Goal: Task Accomplishment & Management: Use online tool/utility

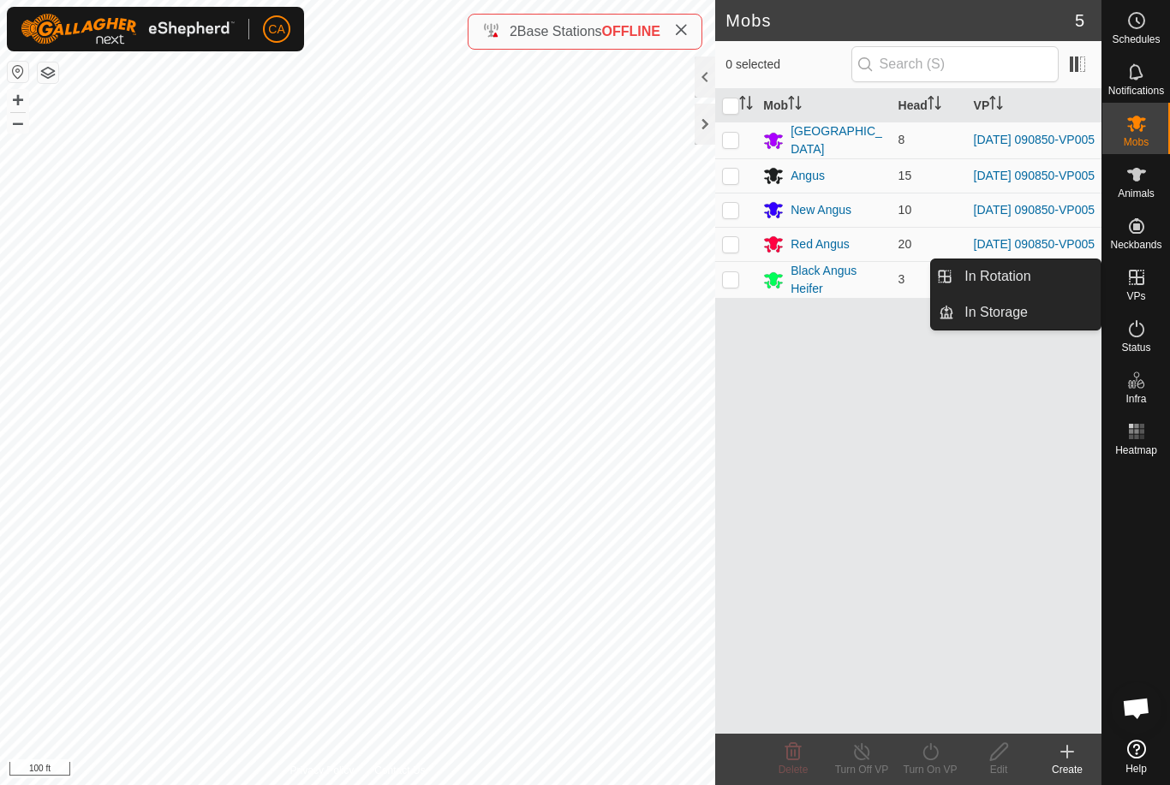
click at [1037, 277] on link "In Rotation" at bounding box center [1027, 277] width 146 height 34
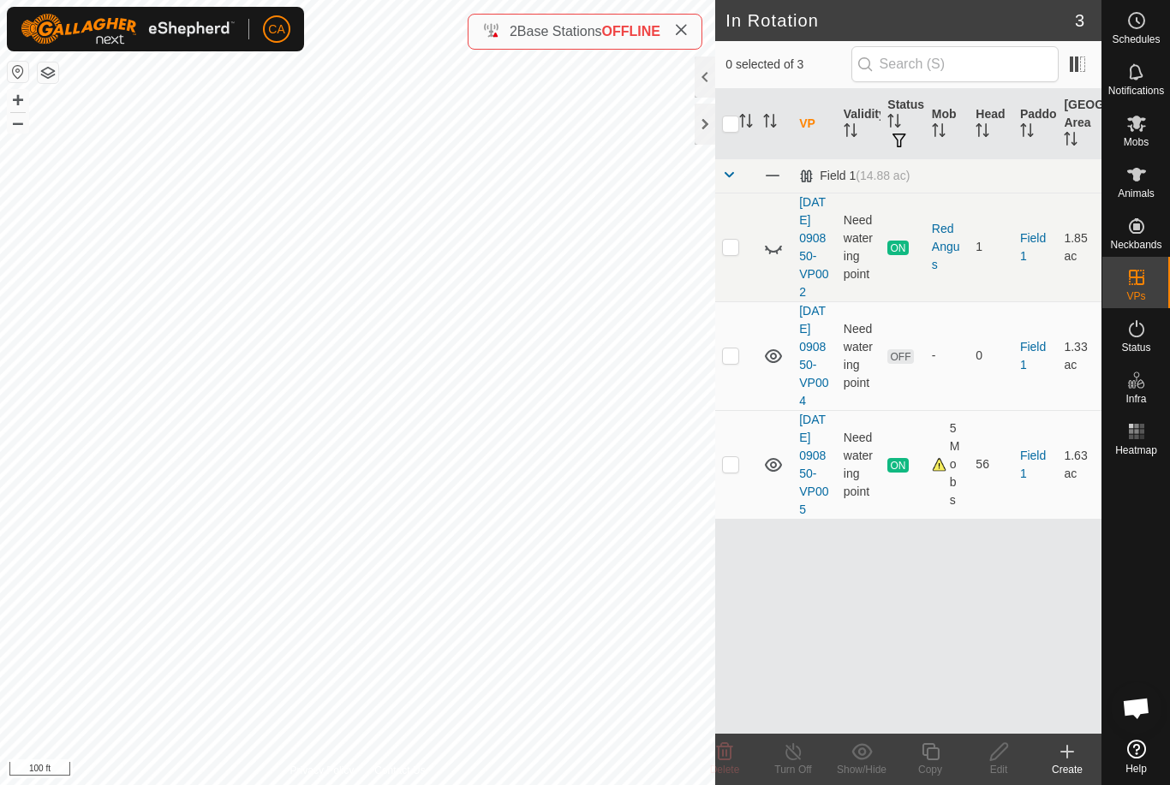
click at [743, 388] on td at bounding box center [735, 355] width 41 height 109
click at [733, 758] on icon at bounding box center [724, 752] width 21 height 21
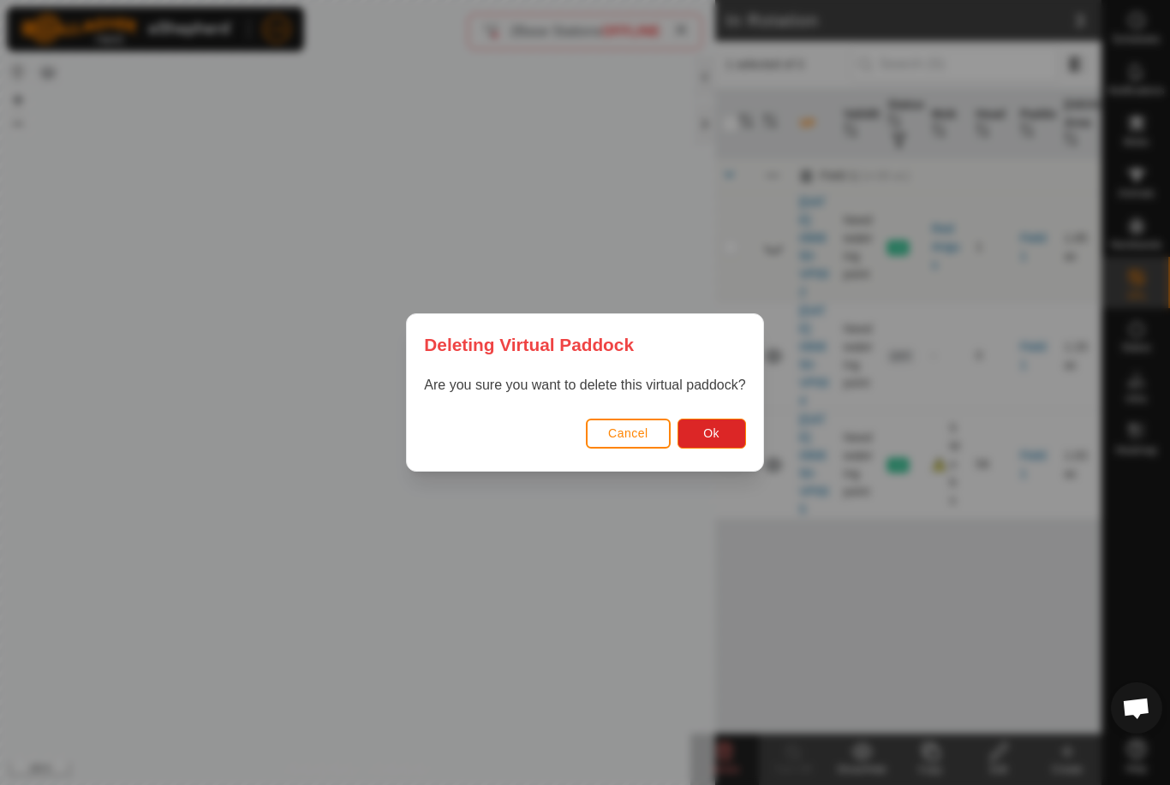
click at [723, 439] on button "Ok" at bounding box center [711, 434] width 69 height 30
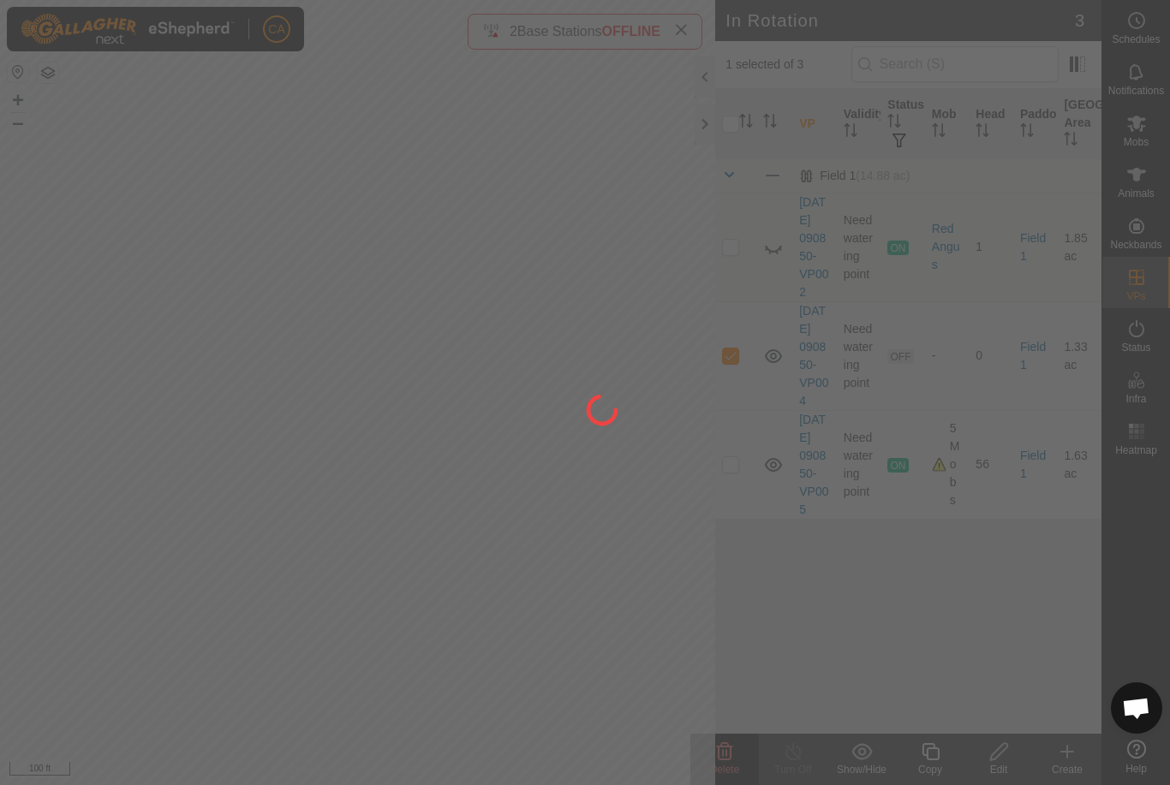
checkbox input "false"
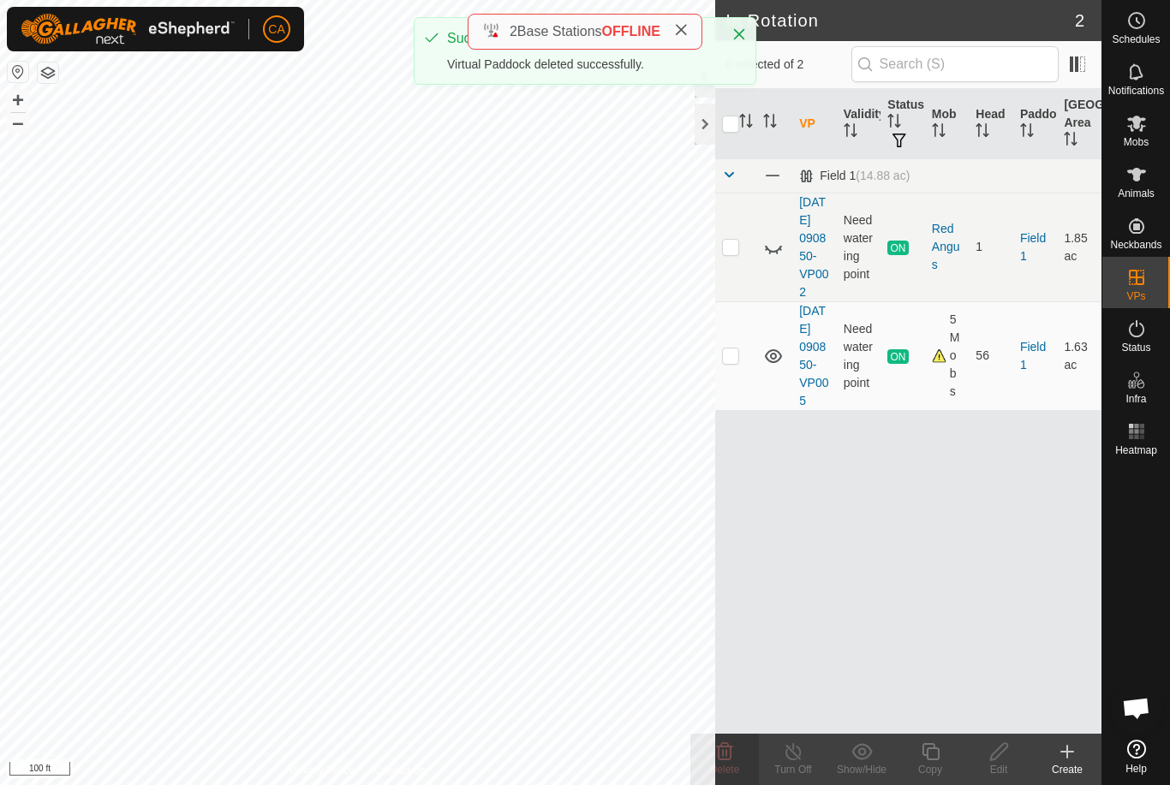
click at [742, 390] on td at bounding box center [735, 355] width 41 height 109
checkbox input "true"
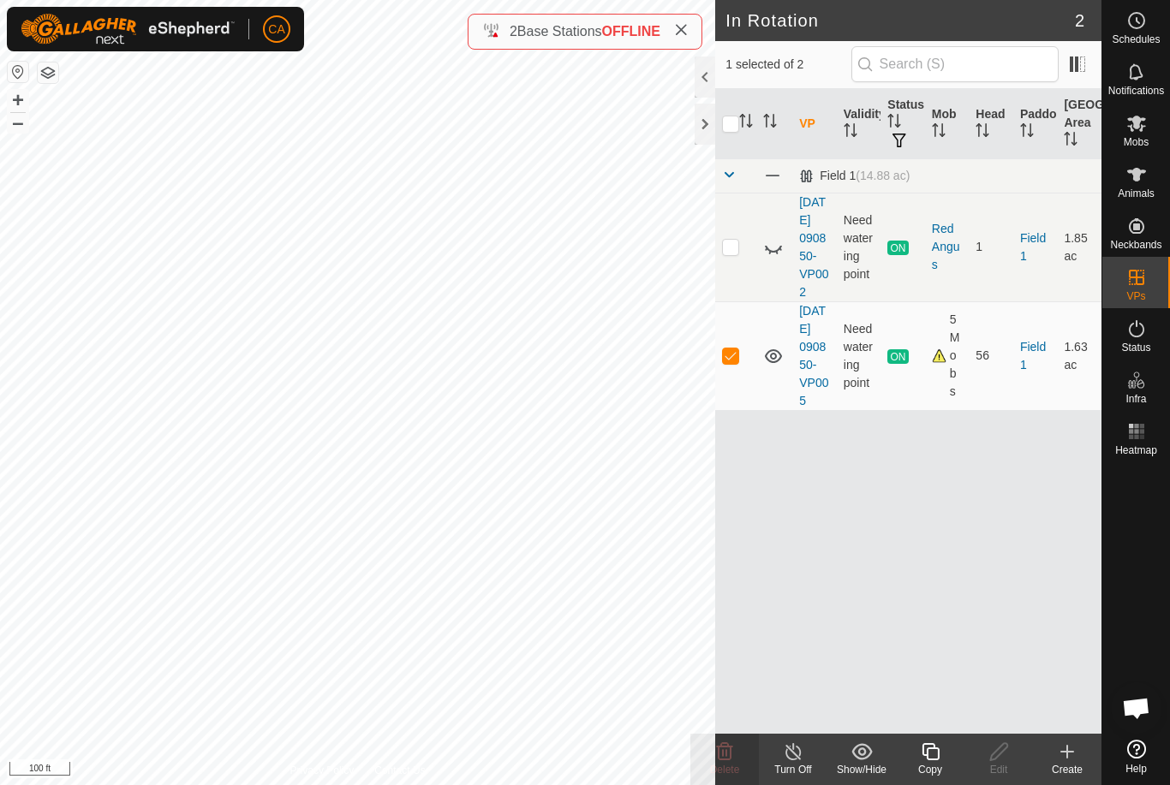
click at [936, 756] on icon at bounding box center [930, 752] width 21 height 21
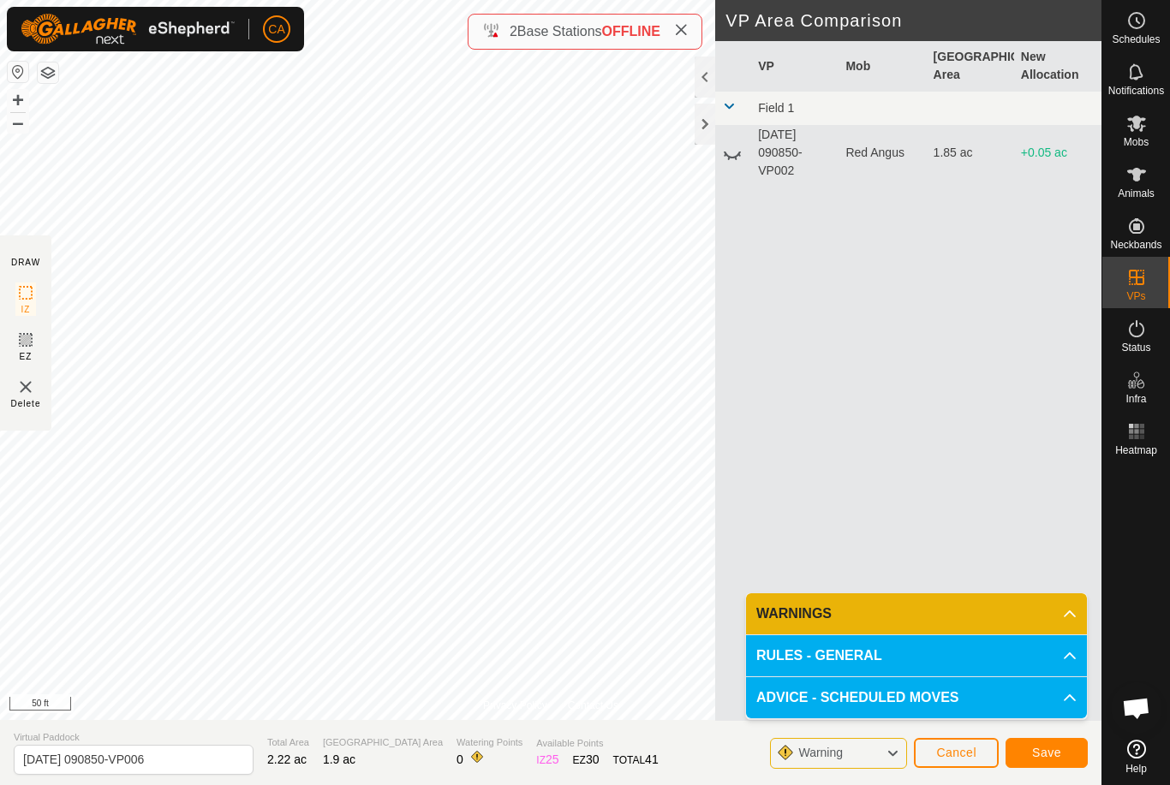
click at [1058, 746] on span "Save" at bounding box center [1046, 753] width 29 height 14
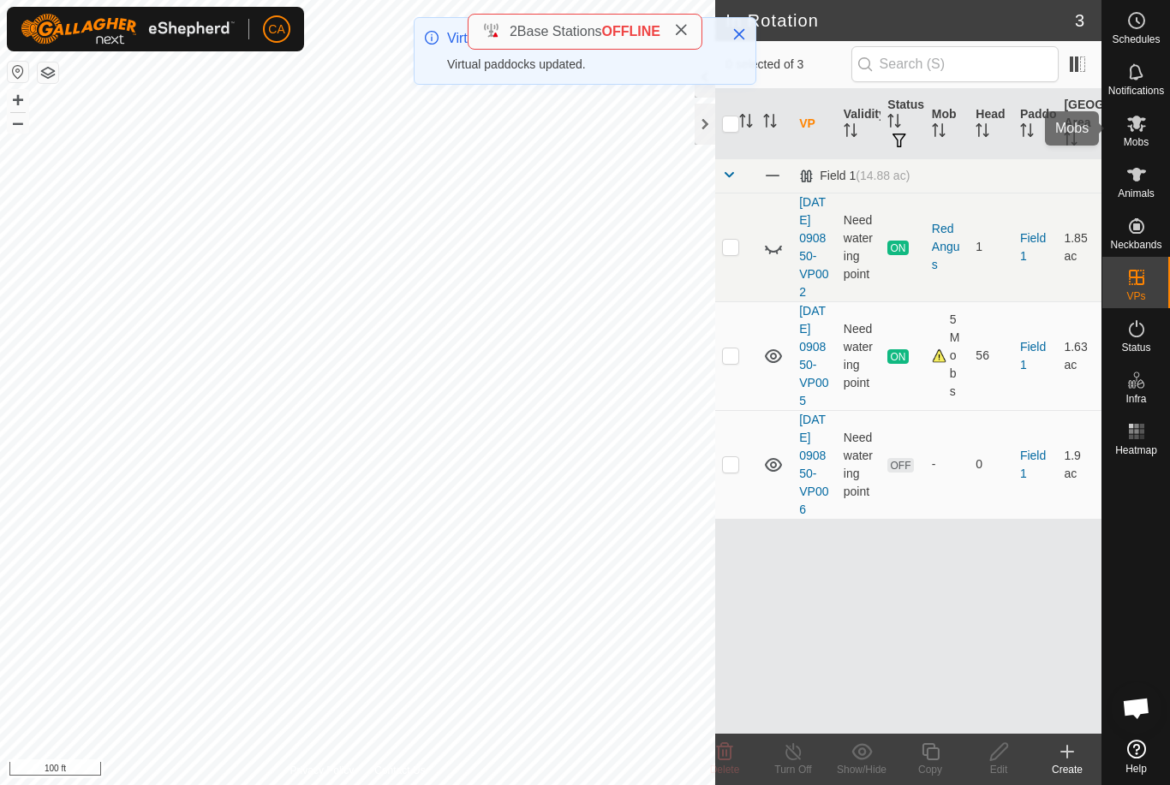
click at [1143, 137] on span "Mobs" at bounding box center [1136, 142] width 25 height 10
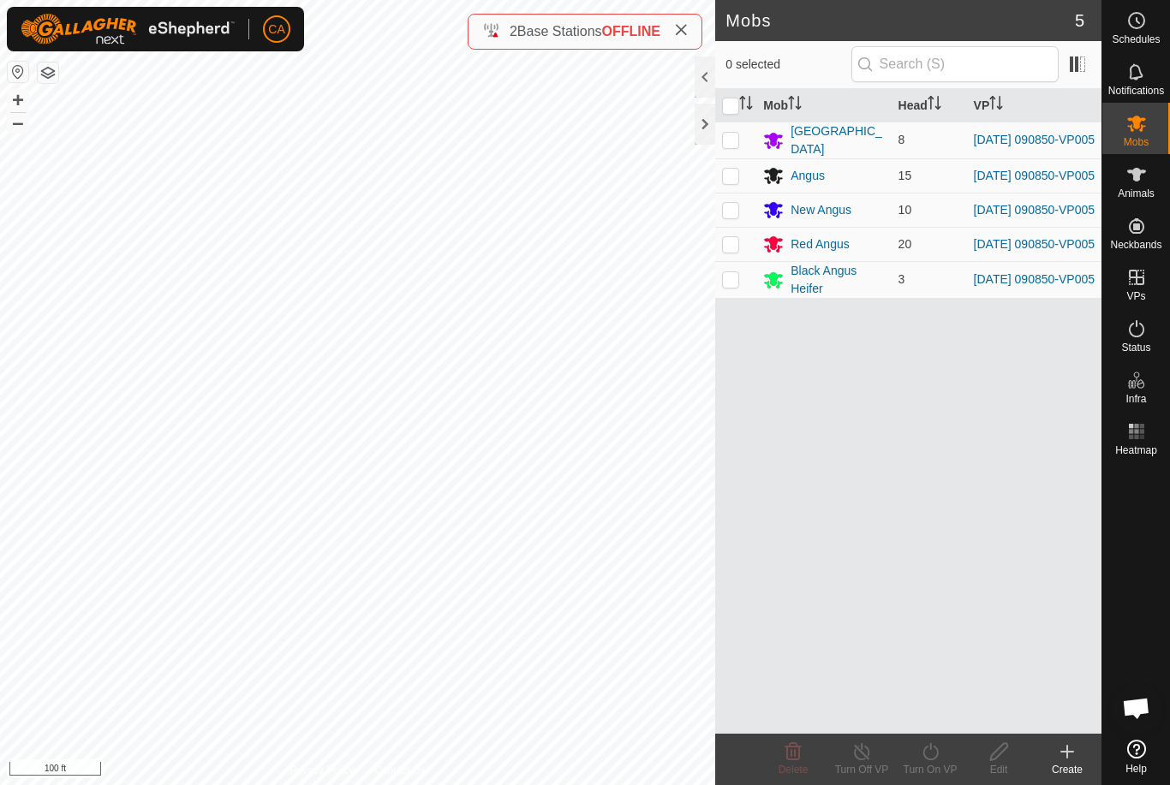
click at [729, 104] on input "checkbox" at bounding box center [730, 106] width 17 height 17
checkbox input "true"
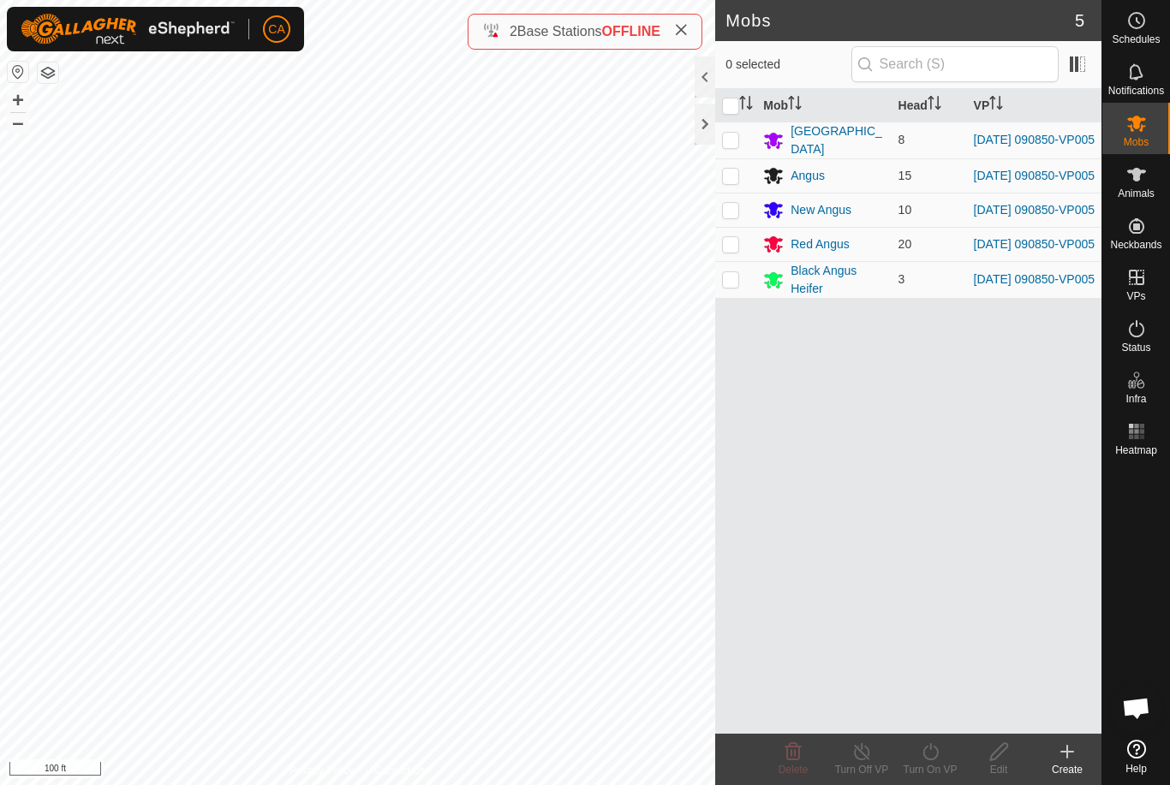
checkbox input "true"
click at [934, 772] on div "Turn On VP" at bounding box center [930, 769] width 69 height 15
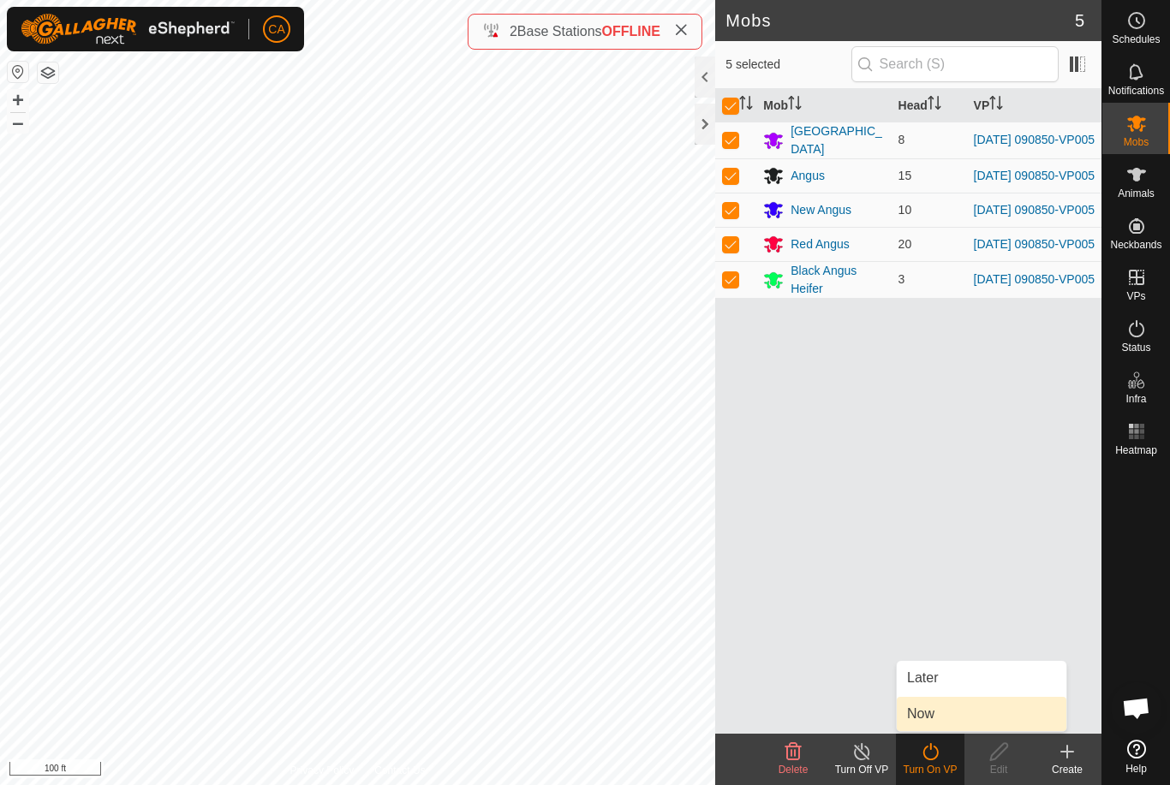
click at [969, 721] on link "Now" at bounding box center [982, 714] width 170 height 34
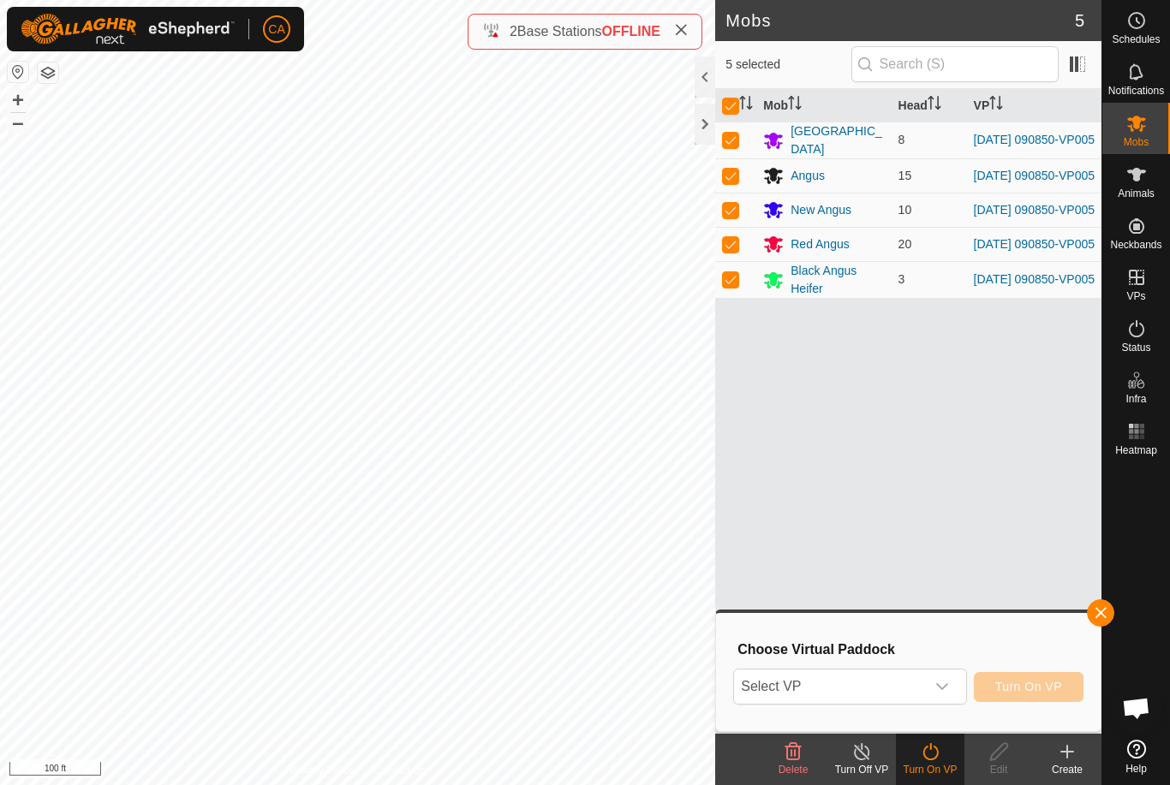
click at [897, 682] on span "Select VP" at bounding box center [829, 687] width 190 height 34
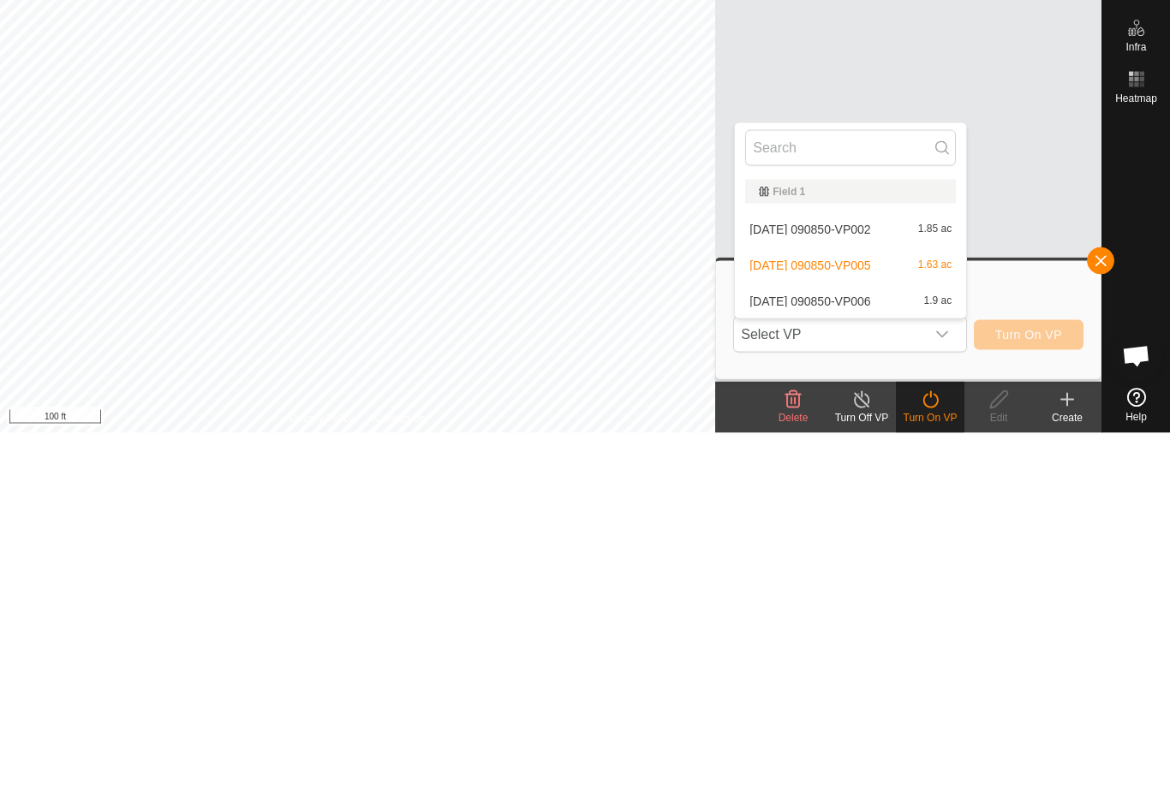
click at [890, 670] on span "Select VP" at bounding box center [829, 687] width 190 height 34
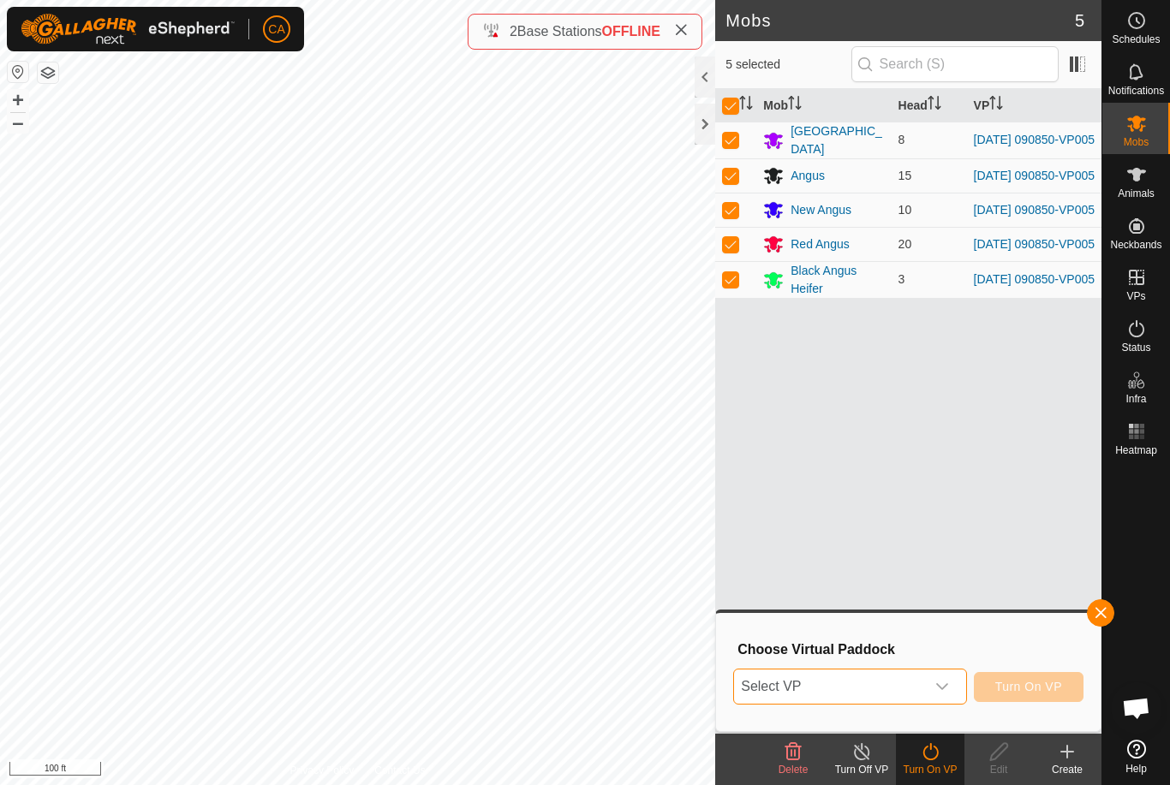
click at [914, 686] on span "Select VP" at bounding box center [829, 687] width 190 height 34
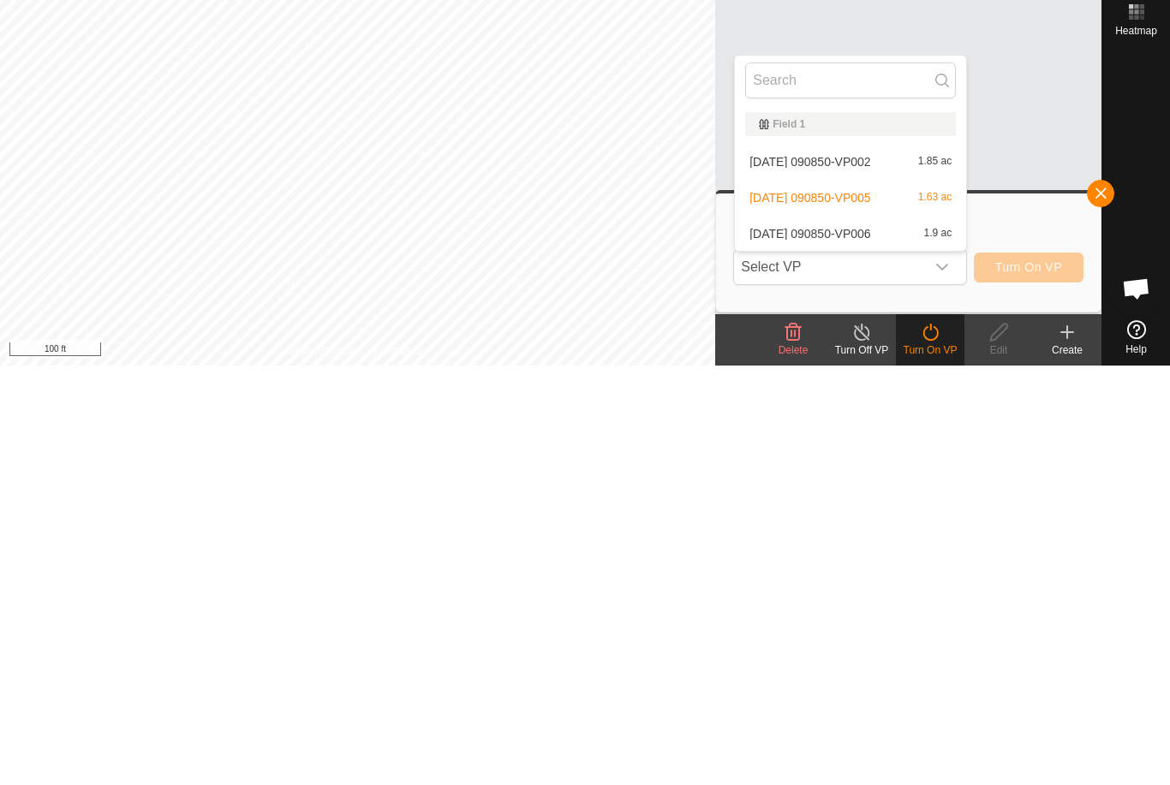
click at [870, 647] on span "[DATE] 090850-VP006" at bounding box center [809, 653] width 121 height 12
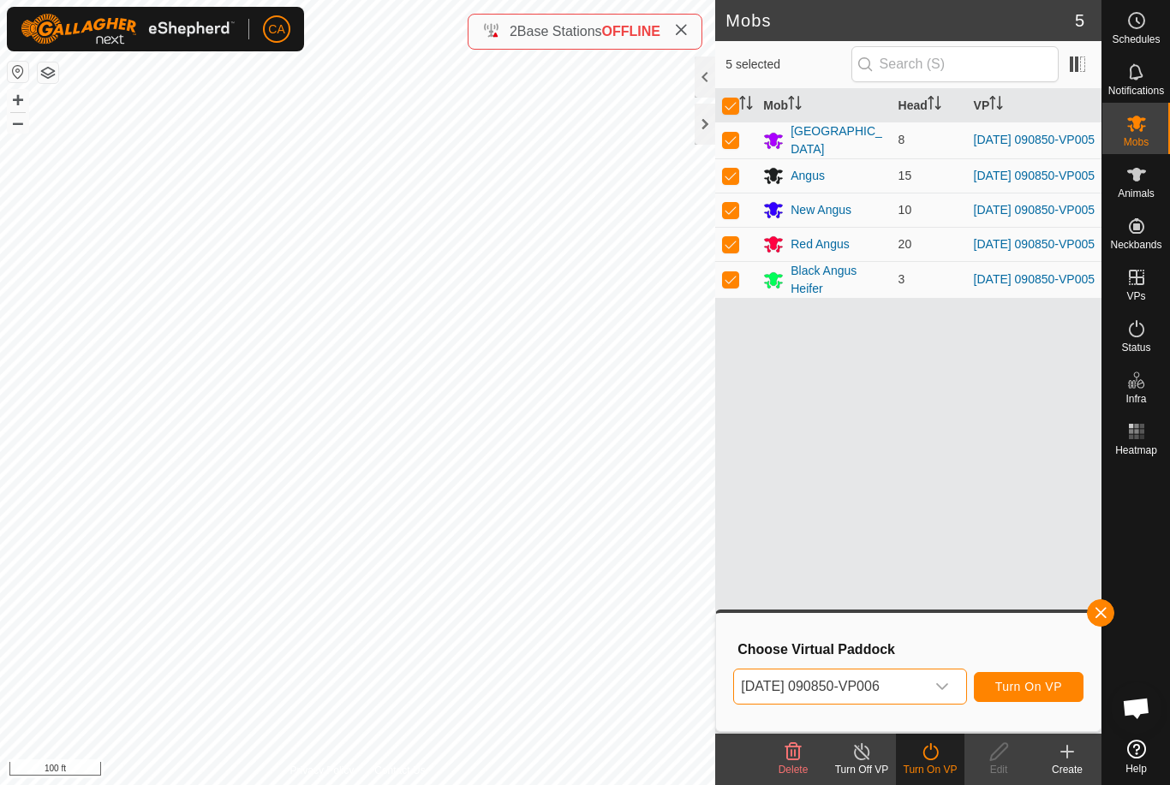
click at [1035, 701] on button "Turn On VP" at bounding box center [1029, 687] width 110 height 30
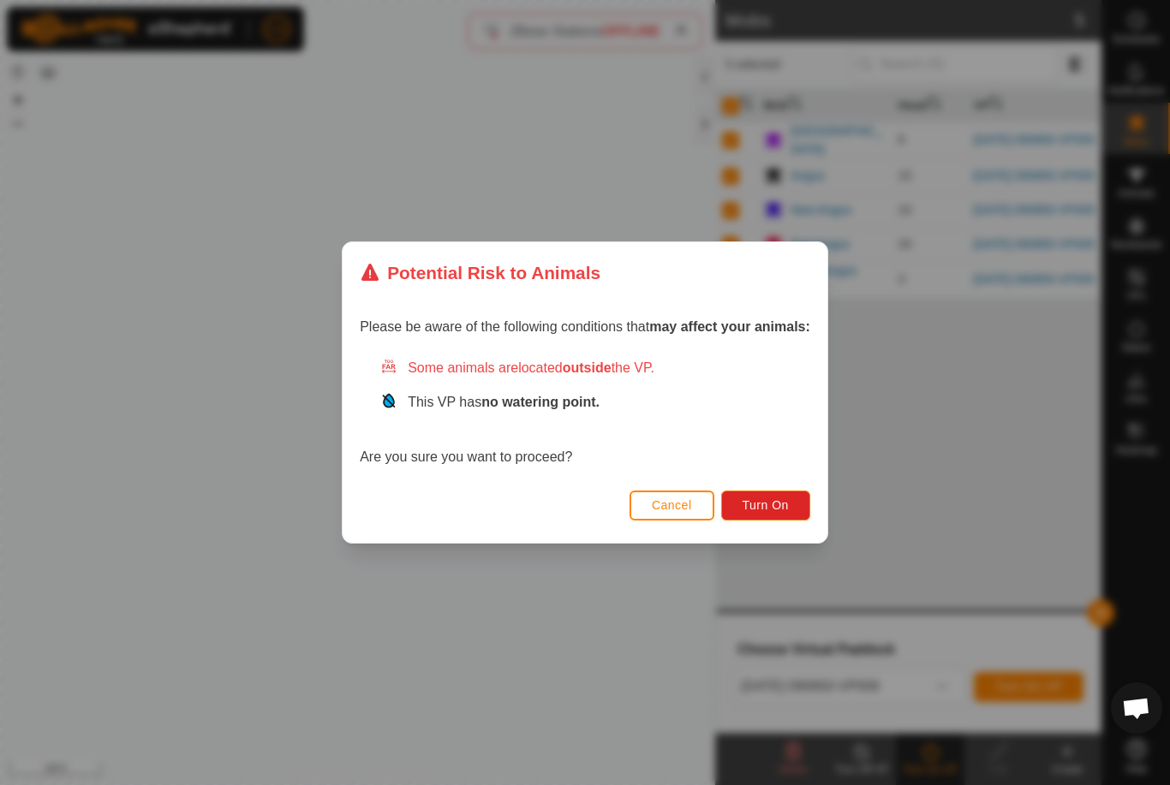
click at [769, 512] on span "Turn On" at bounding box center [766, 505] width 46 height 14
